Goal: Navigation & Orientation: Find specific page/section

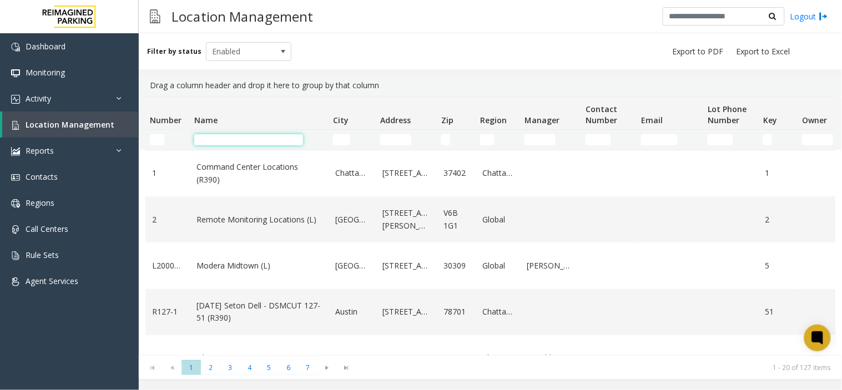
drag, startPoint x: 0, startPoint y: 0, endPoint x: 226, endPoint y: 141, distance: 266.2
click at [226, 141] on input "Name Filter" at bounding box center [248, 139] width 109 height 11
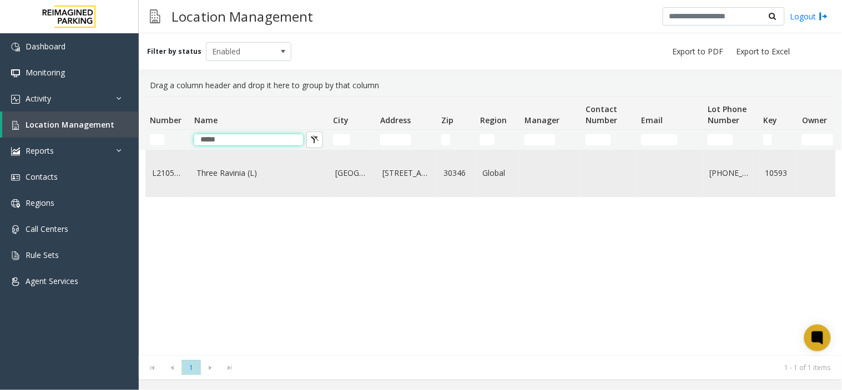
type input "*****"
click at [230, 175] on link "Three Ravinia (L)" at bounding box center [258, 173] width 125 height 12
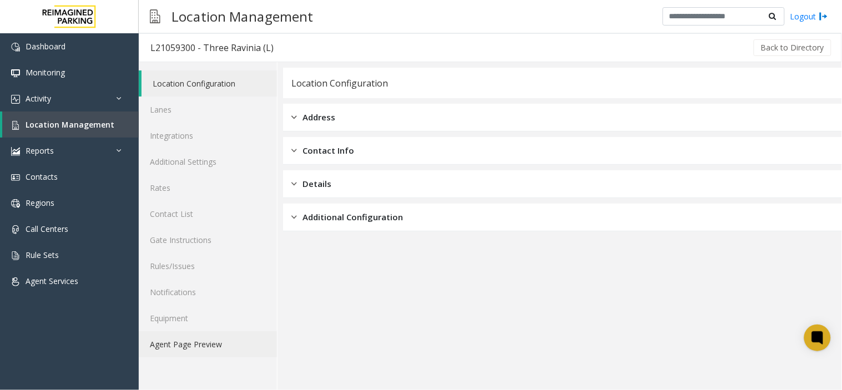
click at [220, 346] on link "Agent Page Preview" at bounding box center [208, 344] width 138 height 26
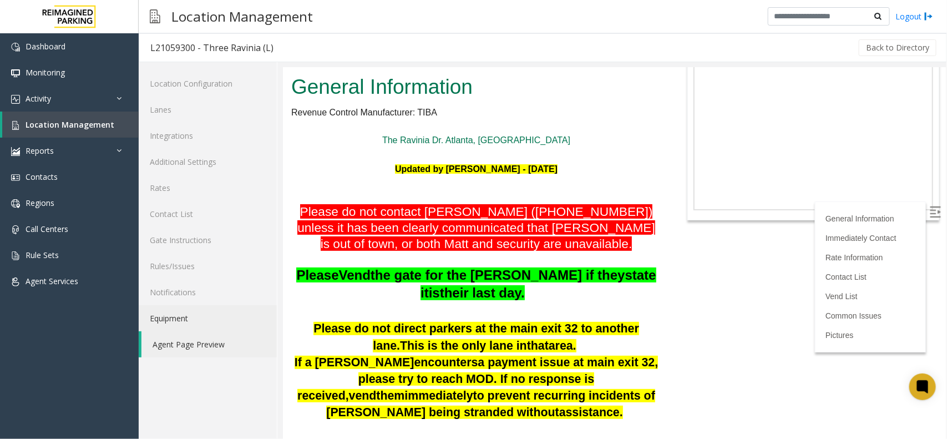
scroll to position [69, 0]
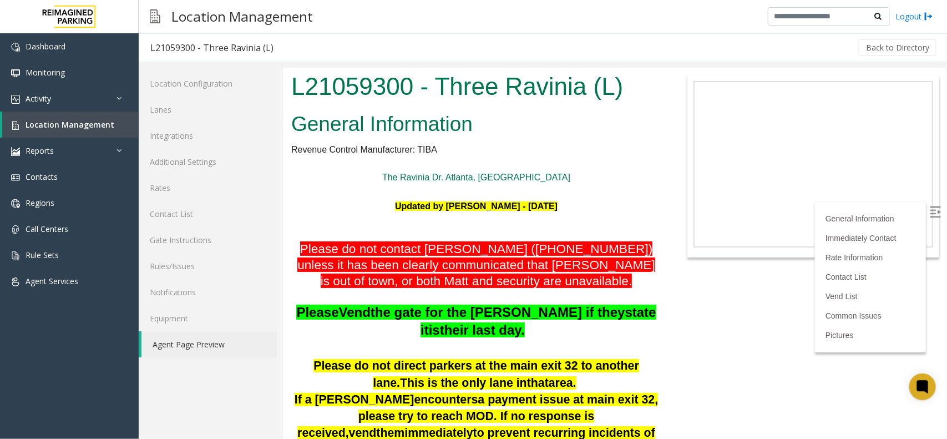
scroll to position [69, 0]
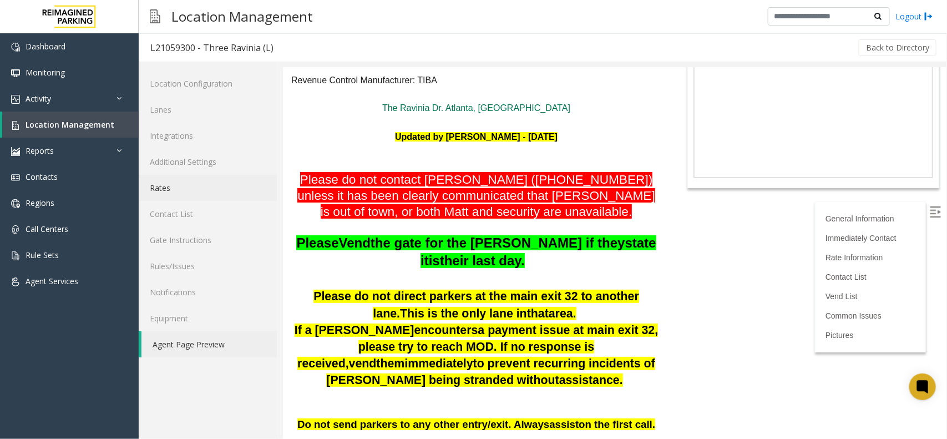
click at [181, 186] on link "Rates" at bounding box center [208, 188] width 138 height 26
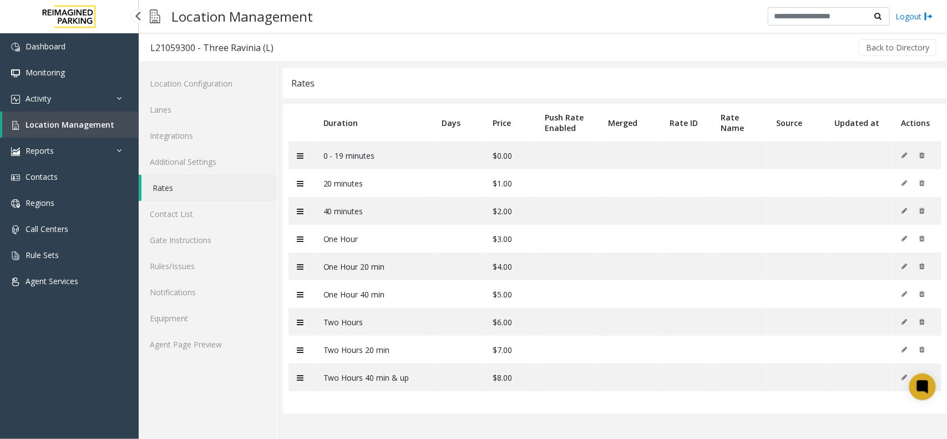
click at [108, 129] on link "Location Management" at bounding box center [70, 125] width 136 height 26
